Goal: Find contact information: Find contact information

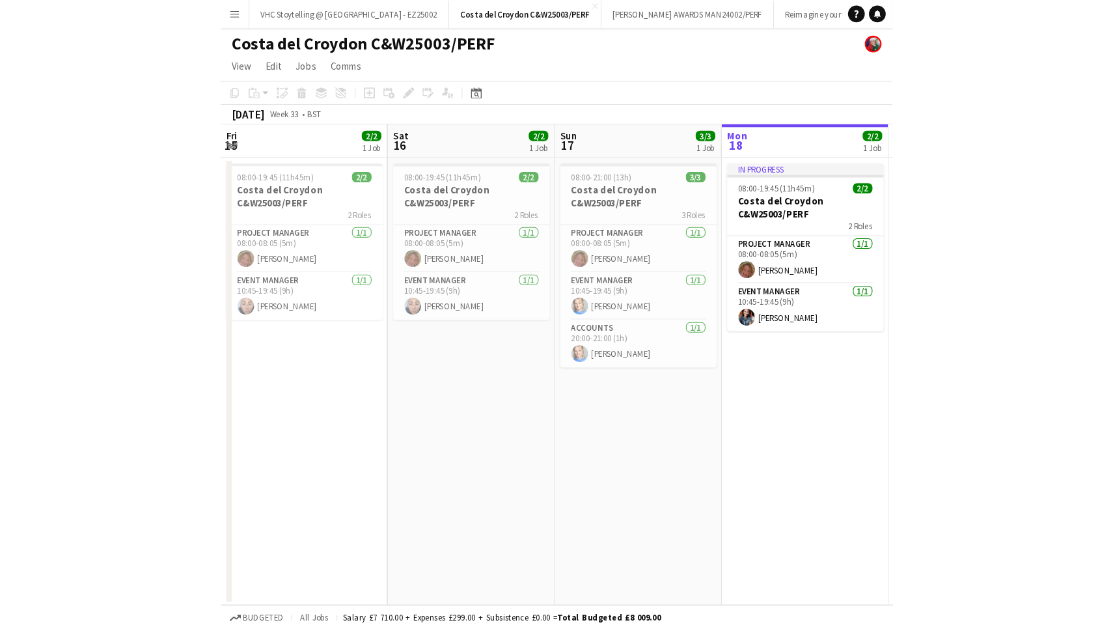
scroll to position [0, 311]
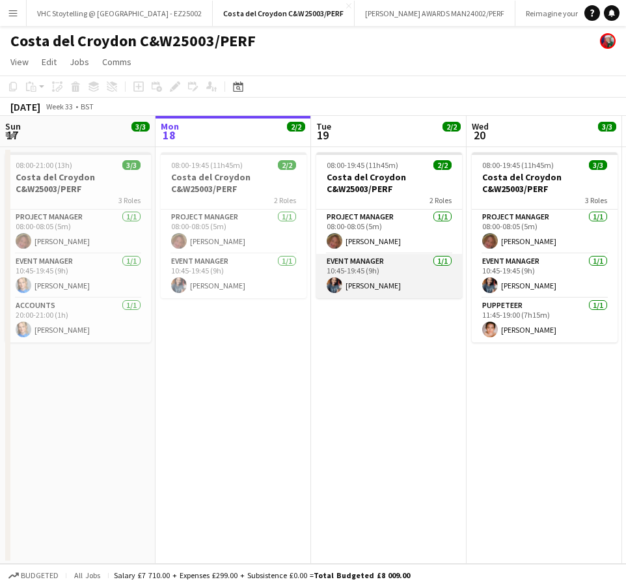
click at [387, 287] on app-card-role "Event Manager [DATE] 10:45-19:45 (9h) [PERSON_NAME]" at bounding box center [389, 276] width 146 height 44
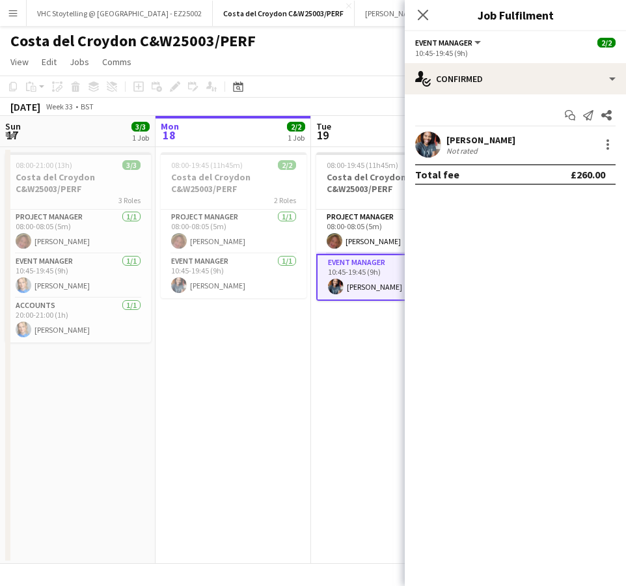
click at [475, 142] on div "[PERSON_NAME]" at bounding box center [481, 140] width 69 height 12
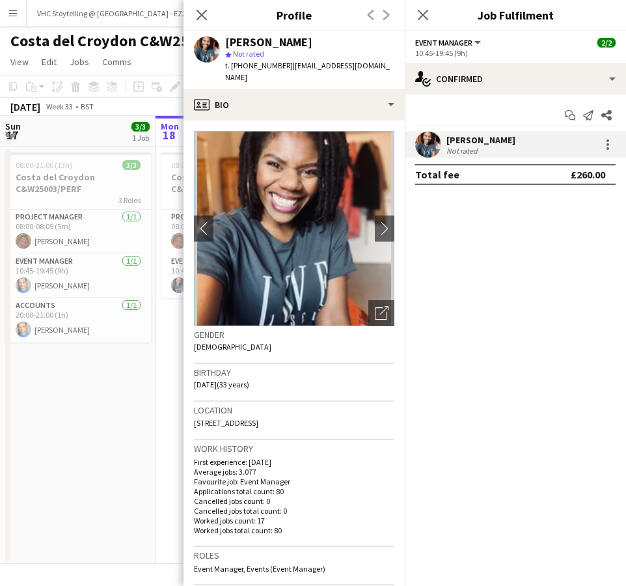
drag, startPoint x: 380, startPoint y: 65, endPoint x: 291, endPoint y: 63, distance: 89.2
click at [291, 63] on div "[PERSON_NAME] star Not rated t. [PHONE_NUMBER] | [EMAIL_ADDRESS][DOMAIN_NAME]" at bounding box center [294, 60] width 221 height 58
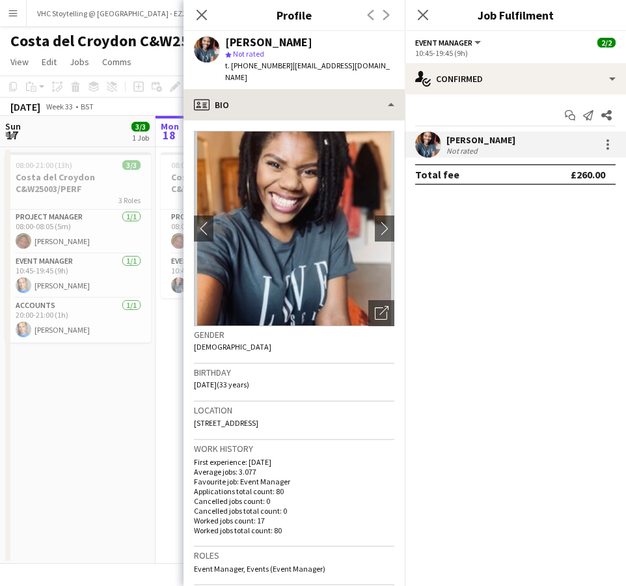
copy span "[EMAIL_ADDRESS][DOMAIN_NAME]"
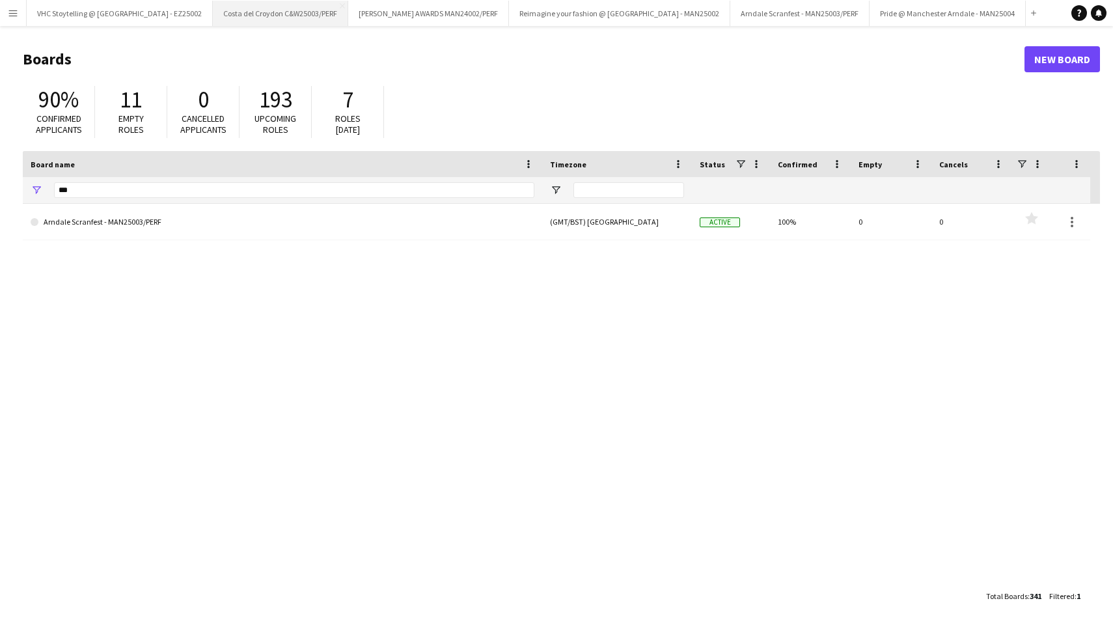
click at [265, 20] on button "Costa del Croydon C&W25003/PERF Close" at bounding box center [280, 13] width 135 height 25
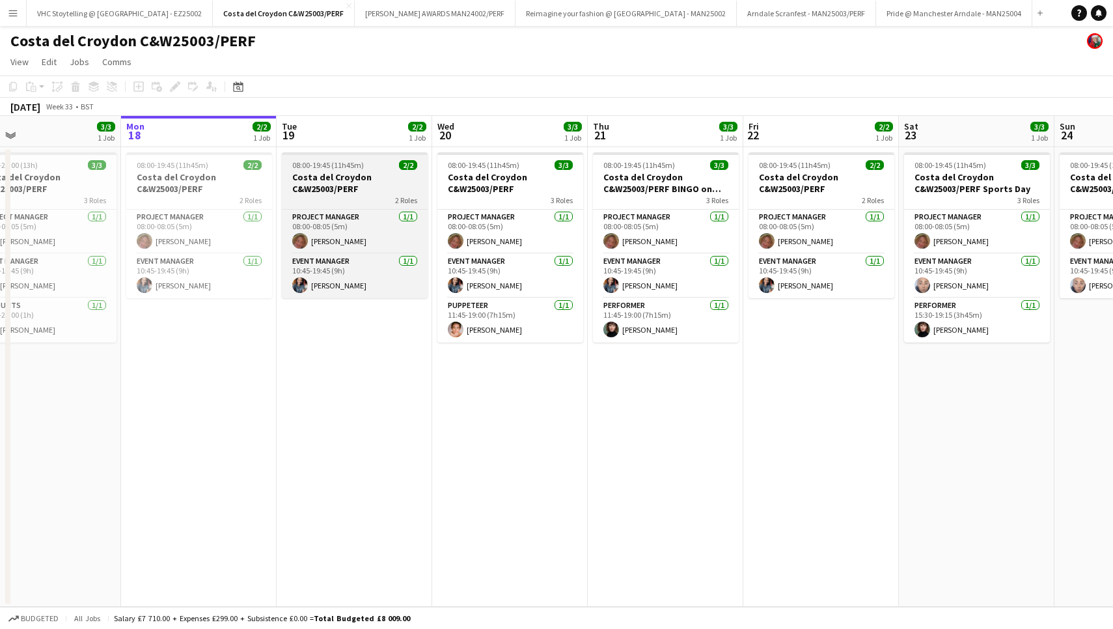
scroll to position [0, 361]
